Goal: Task Accomplishment & Management: Manage account settings

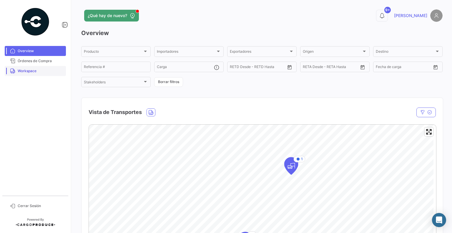
click at [48, 69] on span "Workspace" at bounding box center [41, 70] width 46 height 5
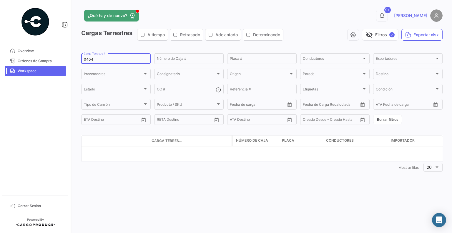
click at [97, 58] on input "0404" at bounding box center [116, 59] width 64 height 4
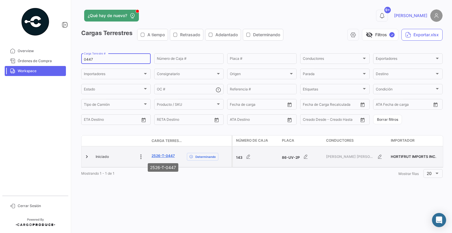
type input "0447"
click at [168, 156] on link "2526-T-0447" at bounding box center [162, 155] width 23 height 5
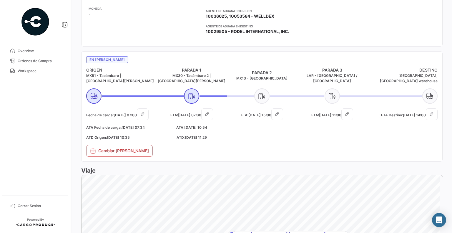
scroll to position [206, 0]
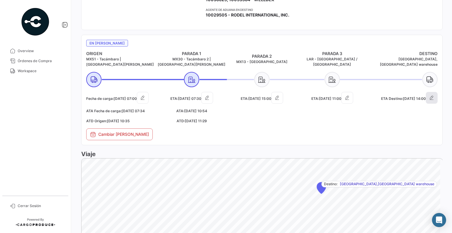
click at [432, 92] on button "button" at bounding box center [432, 98] width 12 height 12
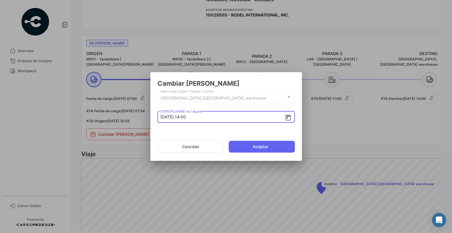
click at [170, 117] on input "[DATE] 14:00" at bounding box center [222, 116] width 124 height 21
click at [191, 118] on input "[DATE] 14:00" at bounding box center [222, 116] width 124 height 21
type input "[DATE] 08:00"
click at [243, 143] on button "Aceptar" at bounding box center [262, 147] width 66 height 12
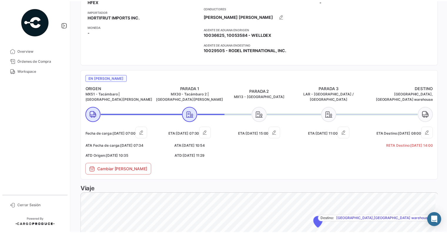
scroll to position [176, 0]
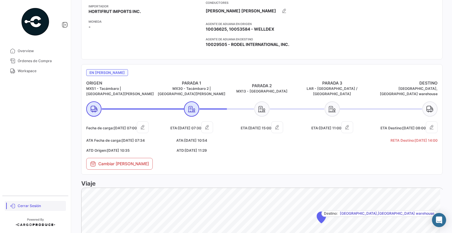
click at [48, 204] on span "Cerrar Sesión" at bounding box center [41, 205] width 46 height 5
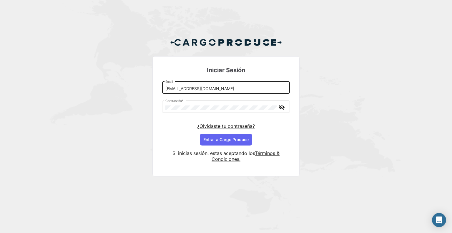
click at [187, 89] on input "[EMAIL_ADDRESS][DOMAIN_NAME]" at bounding box center [225, 88] width 121 height 5
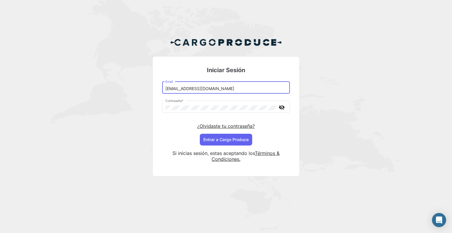
type input "[EMAIL_ADDRESS][DOMAIN_NAME]"
click at [235, 141] on button "Entrar a Cargo Produce" at bounding box center [226, 140] width 52 height 12
